Goal: Task Accomplishment & Management: Use online tool/utility

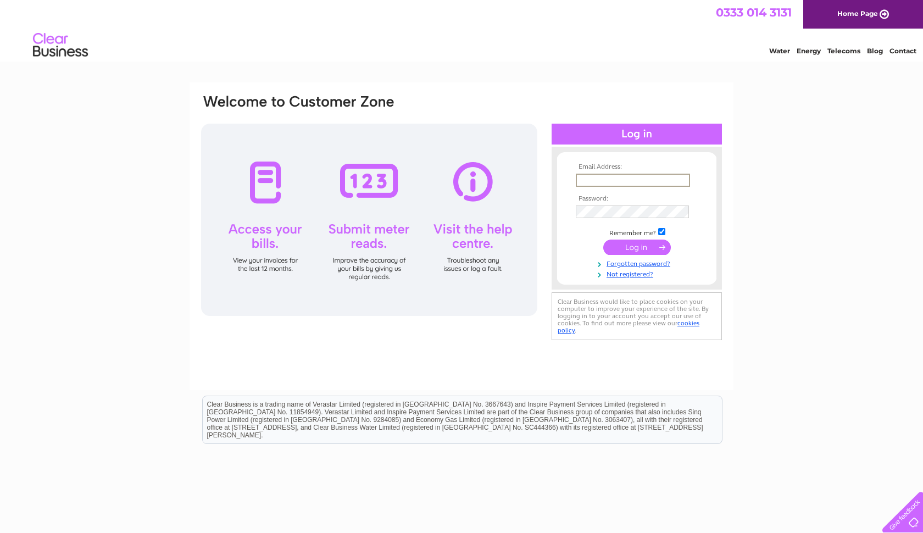
type input "[EMAIL_ADDRESS][DOMAIN_NAME]"
click at [622, 249] on input "submit" at bounding box center [637, 246] width 68 height 15
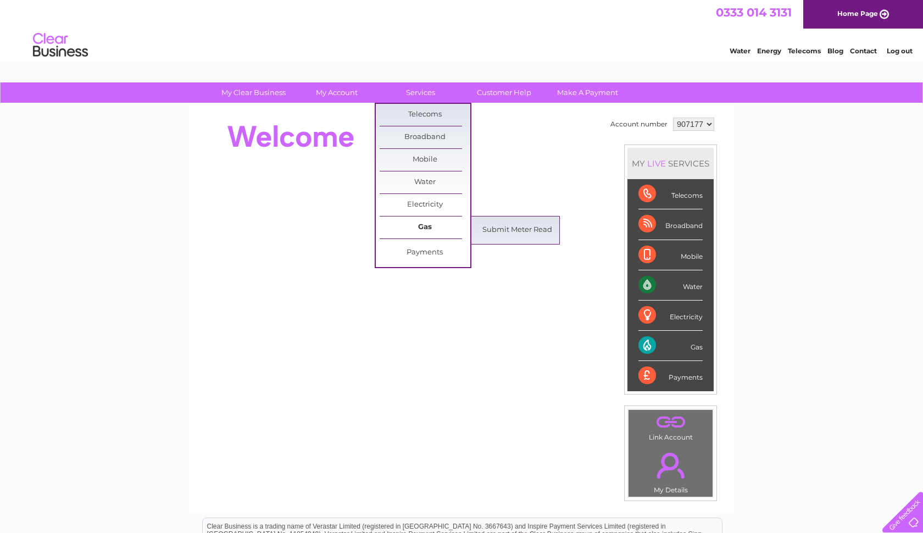
click at [412, 224] on link "Gas" at bounding box center [424, 227] width 91 height 22
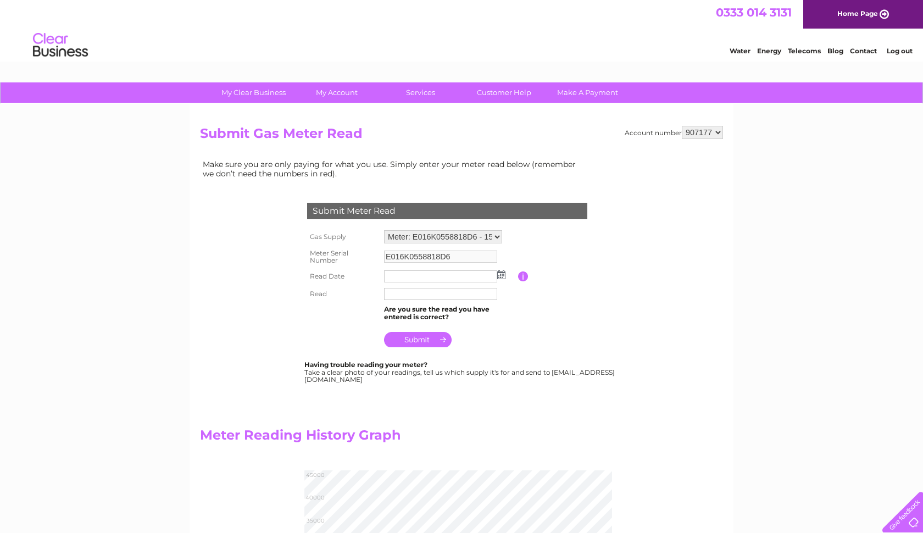
click at [499, 273] on img at bounding box center [501, 274] width 8 height 9
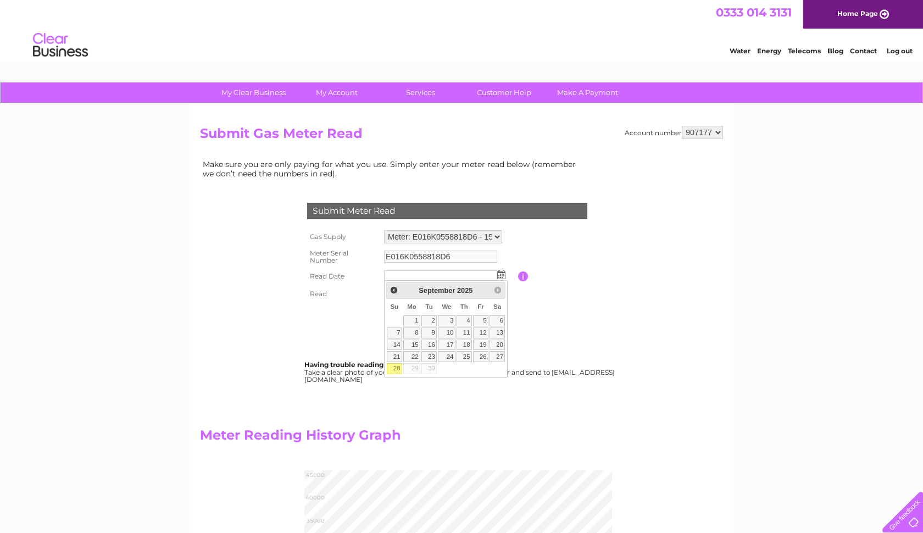
click at [397, 366] on link "28" at bounding box center [394, 368] width 15 height 11
type input "2025/09/28"
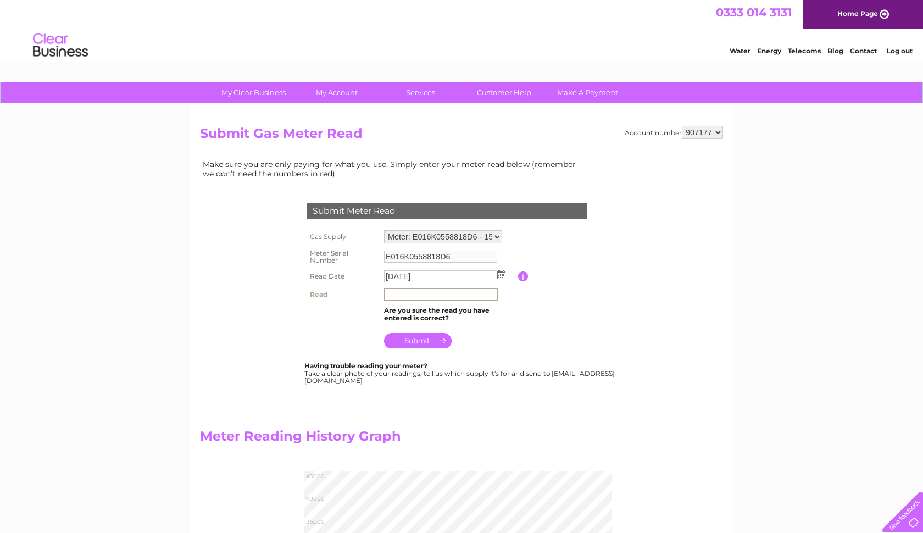
click at [398, 296] on input "text" at bounding box center [441, 294] width 114 height 13
type input "040639"
click at [422, 337] on input "submit" at bounding box center [418, 340] width 68 height 15
